Goal: Task Accomplishment & Management: Manage account settings

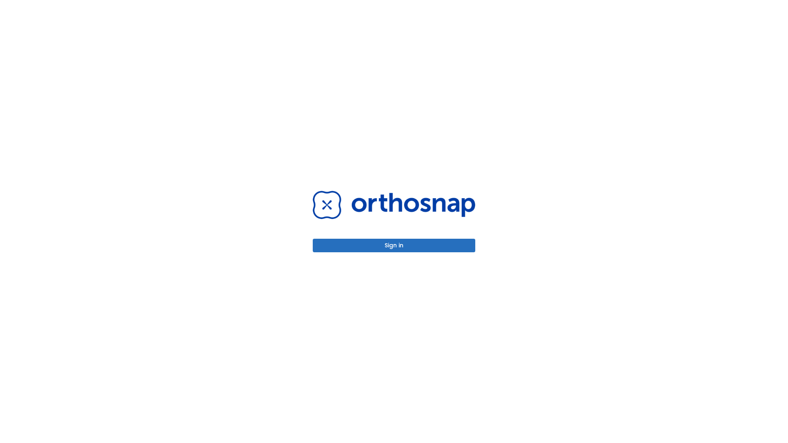
click at [394, 245] on button "Sign in" at bounding box center [394, 246] width 163 height 14
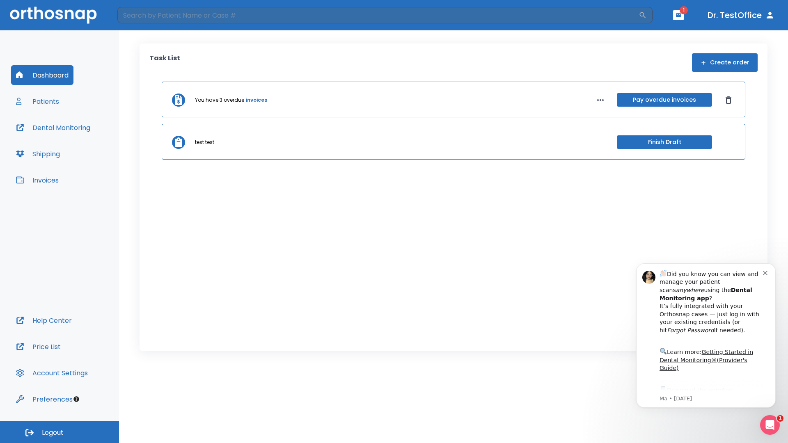
click at [60, 432] on span "Logout" at bounding box center [53, 433] width 22 height 9
